Goal: Information Seeking & Learning: Learn about a topic

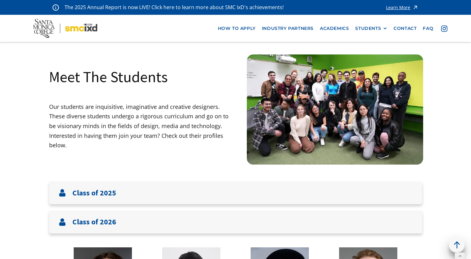
click at [395, 8] on div "Learn More" at bounding box center [398, 7] width 24 height 4
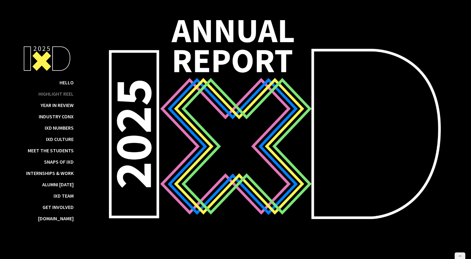
click at [51, 94] on div "Highlight Reel" at bounding box center [55, 94] width 35 height 6
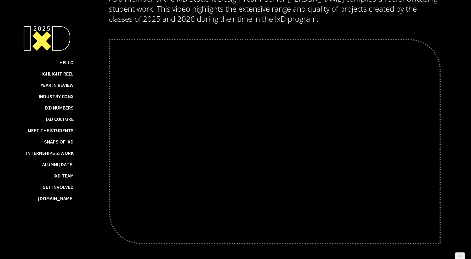
scroll to position [823, 0]
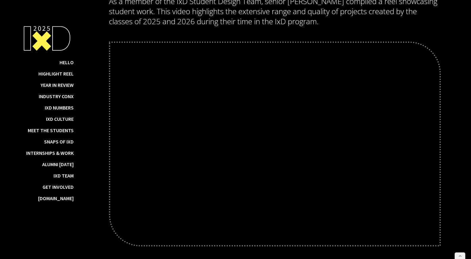
click at [77, 38] on div "Hello Highlight Reel Year in Review Industry ConX IxD Numbers IxD Culture Meet …" at bounding box center [39, 129] width 79 height 259
click at [61, 40] on img at bounding box center [47, 38] width 54 height 31
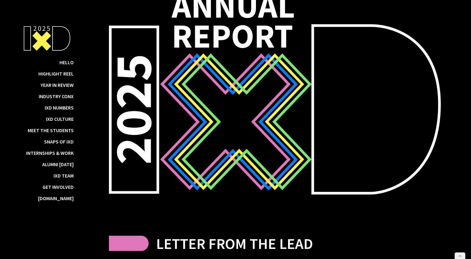
scroll to position [20, 0]
